Goal: Find specific page/section: Find specific page/section

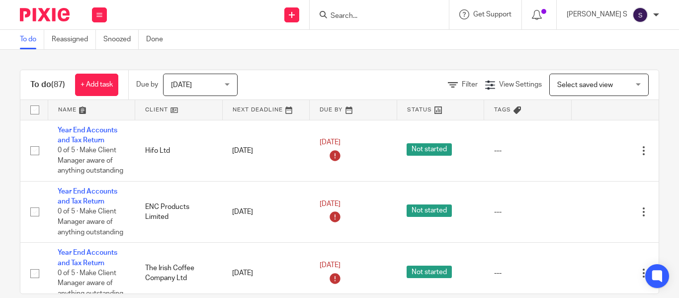
click at [364, 10] on form at bounding box center [382, 14] width 106 height 12
click at [362, 13] on input "Search" at bounding box center [373, 16] width 89 height 9
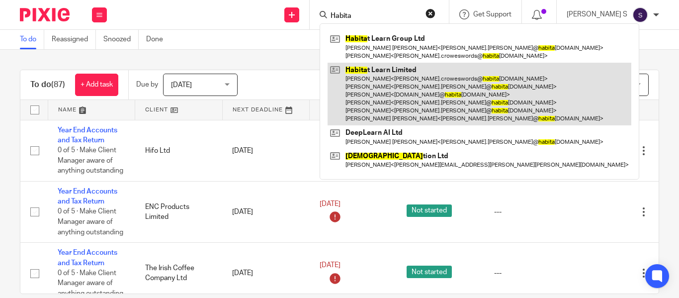
type input "Habita"
click at [441, 76] on link at bounding box center [478, 94] width 303 height 63
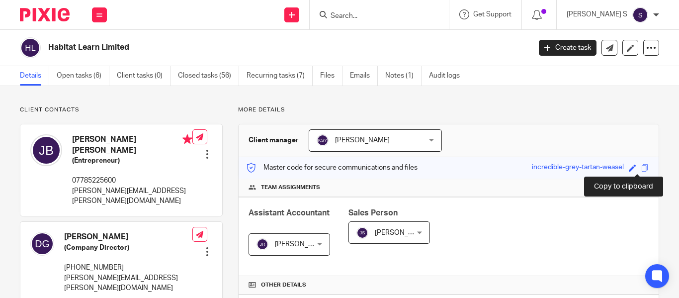
click at [641, 168] on span at bounding box center [644, 167] width 7 height 7
